Goal: Task Accomplishment & Management: Manage account settings

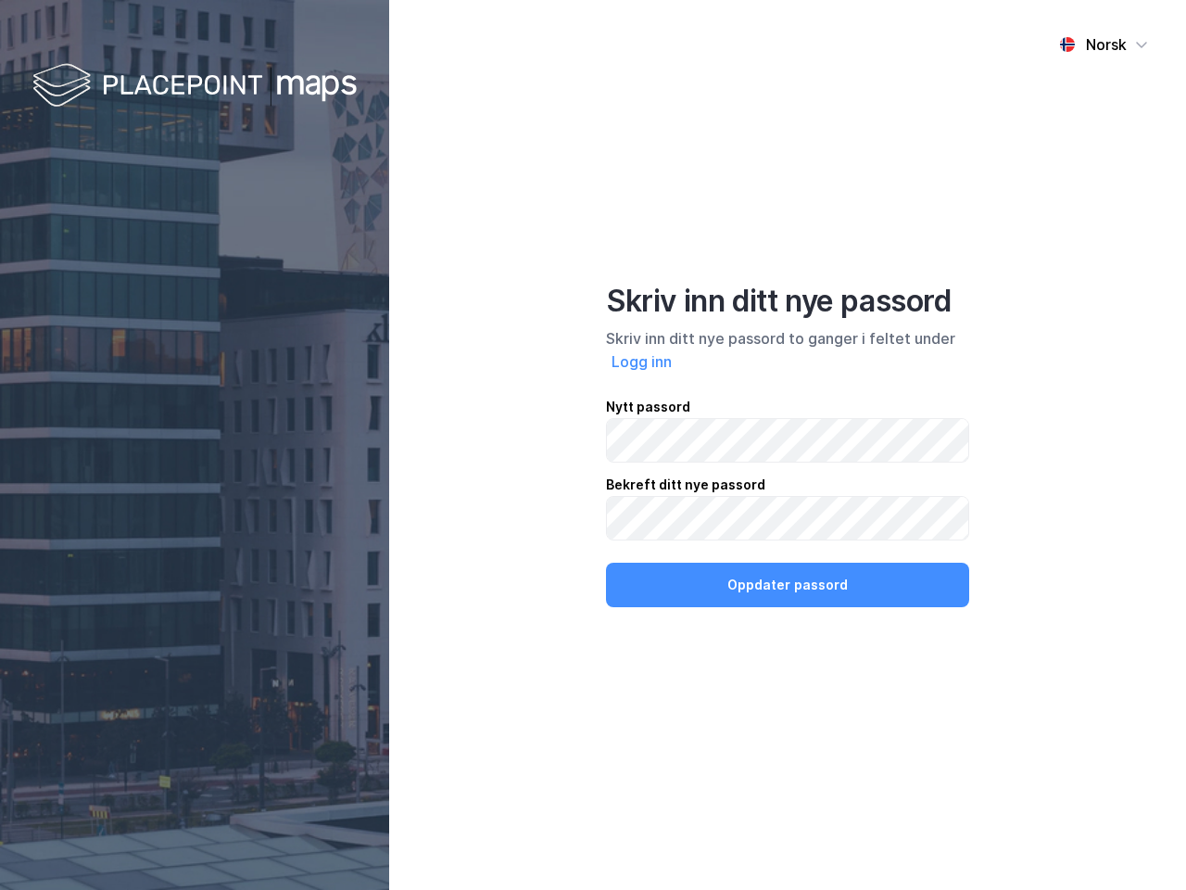
click at [593, 445] on div "Norsk Skriv inn ditt nye passord Skriv inn ditt nye passord to ganger i feltet …" at bounding box center [787, 445] width 797 height 890
click at [195, 86] on img at bounding box center [194, 86] width 324 height 55
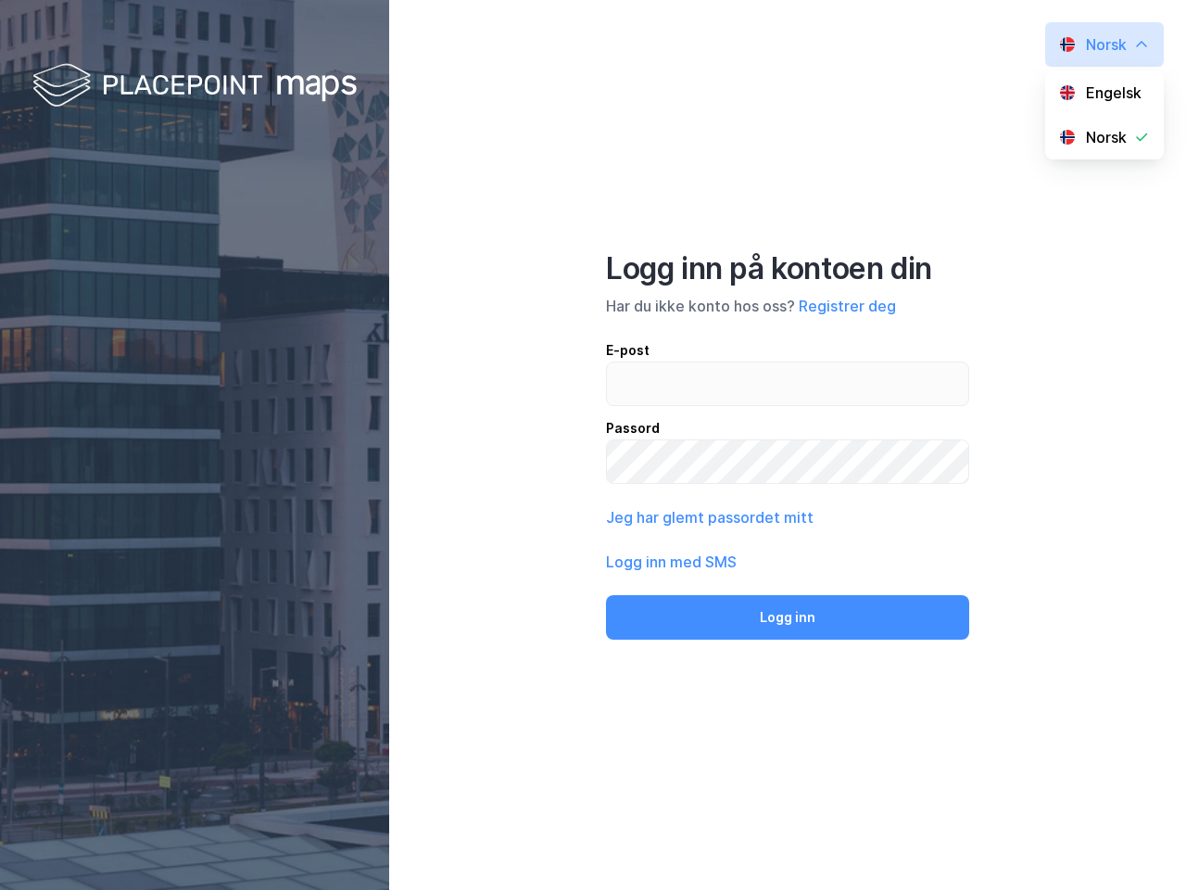
click at [642, 361] on label at bounding box center [787, 383] width 363 height 44
click at [642, 362] on input "email" at bounding box center [787, 383] width 361 height 43
click at [788, 585] on div "Logg inn på kontoen din Har du ikke konto hos oss? Registrer deg E-post Passord…" at bounding box center [787, 444] width 363 height 389
